Goal: Information Seeking & Learning: Learn about a topic

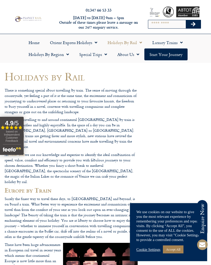
click at [70, 56] on link "Holidays by Region" at bounding box center [48, 54] width 51 height 12
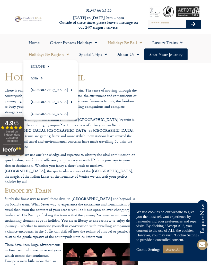
click at [52, 70] on link "Europe" at bounding box center [50, 66] width 54 height 12
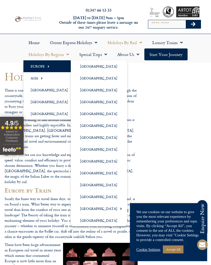
click at [98, 198] on link "[GEOGRAPHIC_DATA]" at bounding box center [99, 197] width 56 height 12
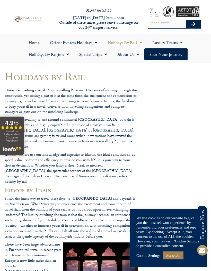
click at [66, 56] on span "Menu" at bounding box center [66, 54] width 5 height 9
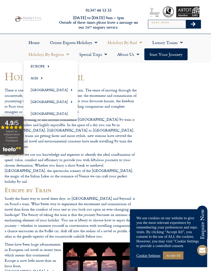
click at [54, 65] on link "Europe" at bounding box center [50, 66] width 54 height 12
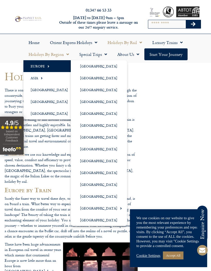
click at [101, 92] on link "[GEOGRAPHIC_DATA]" at bounding box center [99, 90] width 56 height 12
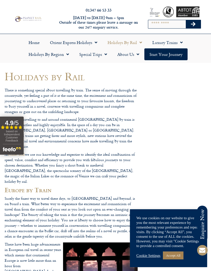
click at [69, 51] on span "Menu" at bounding box center [66, 54] width 5 height 9
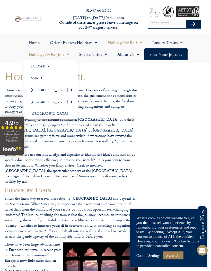
click at [55, 68] on link "Europe" at bounding box center [50, 66] width 54 height 12
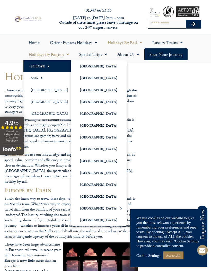
click at [100, 176] on link "[GEOGRAPHIC_DATA]" at bounding box center [99, 173] width 56 height 12
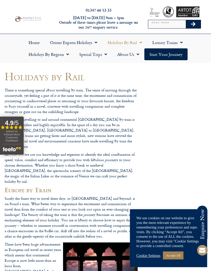
click at [67, 52] on span "Menu" at bounding box center [66, 54] width 5 height 9
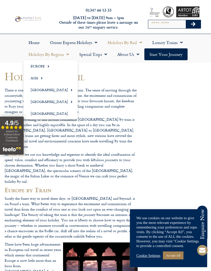
click at [59, 66] on link "Europe" at bounding box center [50, 66] width 54 height 12
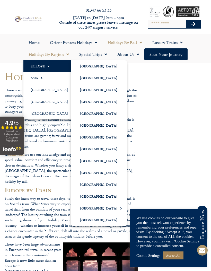
click at [98, 149] on link "[GEOGRAPHIC_DATA]" at bounding box center [99, 149] width 56 height 12
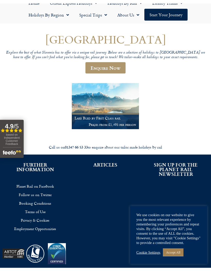
scroll to position [46, 0]
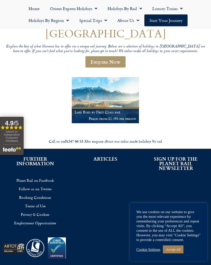
click at [126, 117] on p "Prices from £1,495 per person" at bounding box center [105, 118] width 61 height 4
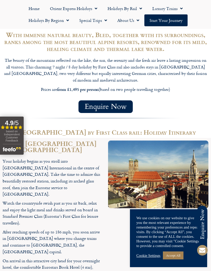
scroll to position [356, 0]
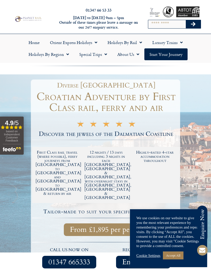
click at [178, 258] on link "Accept All" at bounding box center [173, 256] width 21 height 8
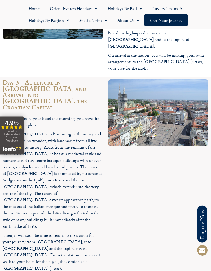
scroll to position [799, 0]
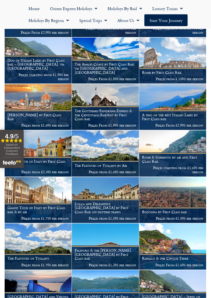
scroll to position [217, 0]
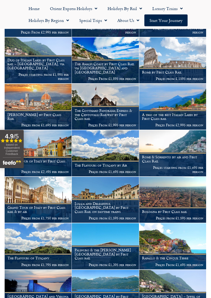
click at [179, 256] on h1 "Rapallo & the Cinque Terre" at bounding box center [172, 258] width 61 height 4
